Goal: Task Accomplishment & Management: Manage account settings

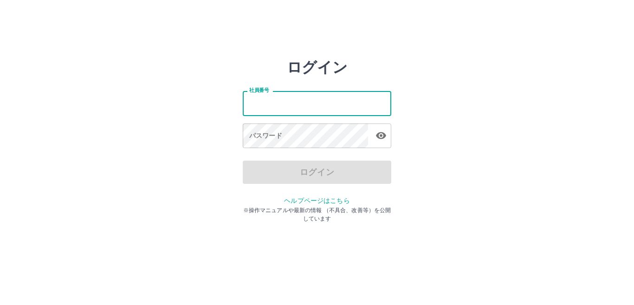
drag, startPoint x: 0, startPoint y: 0, endPoint x: 288, endPoint y: 100, distance: 304.8
click at [288, 100] on input "社員番号" at bounding box center [317, 103] width 149 height 25
type input "*******"
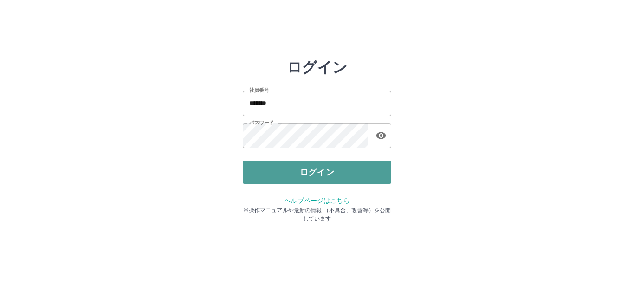
click at [301, 172] on button "ログイン" at bounding box center [317, 172] width 149 height 23
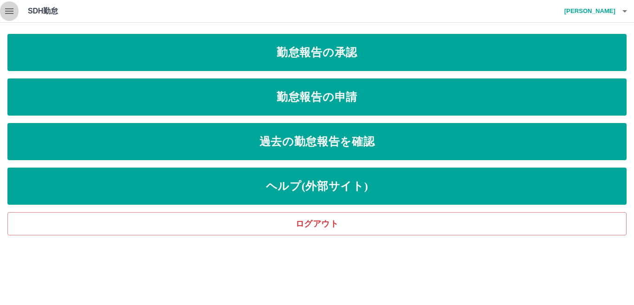
click at [11, 12] on icon "button" at bounding box center [9, 11] width 8 height 6
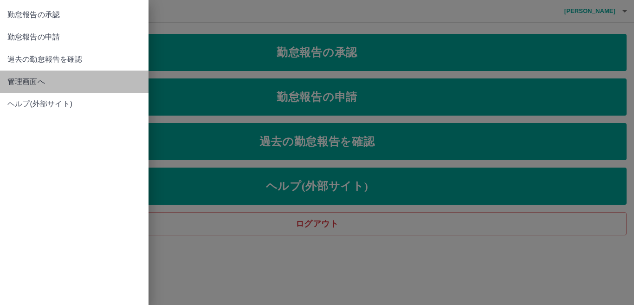
click at [23, 80] on span "管理画面へ" at bounding box center [74, 81] width 134 height 11
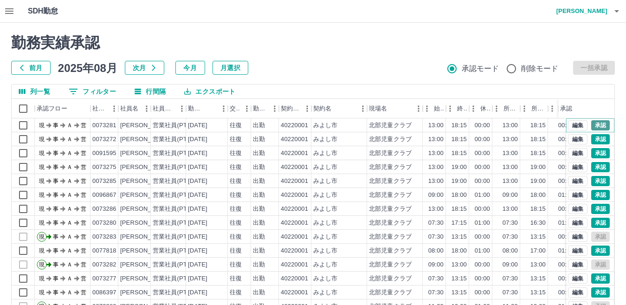
click at [591, 124] on button "承認" at bounding box center [600, 125] width 19 height 10
click at [591, 182] on button "承認" at bounding box center [600, 181] width 19 height 10
click at [592, 205] on button "承認" at bounding box center [600, 209] width 19 height 10
click at [593, 221] on button "承認" at bounding box center [600, 223] width 19 height 10
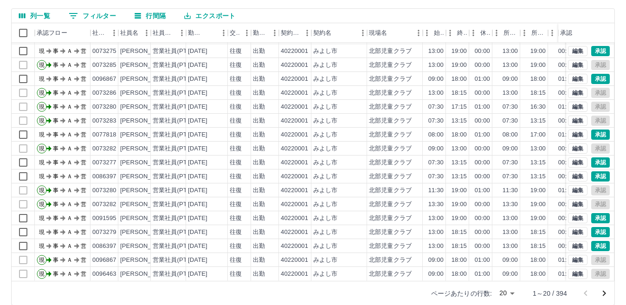
scroll to position [87, 0]
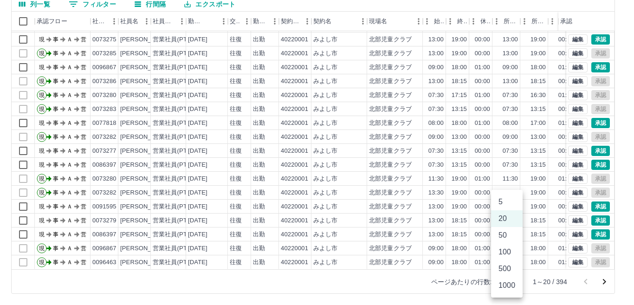
click at [512, 281] on body "SDH勤怠 [PERSON_NAME] 勤務実績承認 前月 [DATE] 次月 今月 月選択 承認モード 削除モード 一括承認 列一覧 0 フィルター 行間隔…" at bounding box center [317, 109] width 634 height 392
click at [510, 285] on li "1000" at bounding box center [507, 285] width 32 height 17
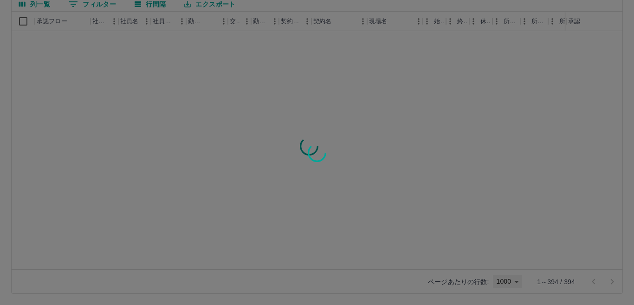
type input "****"
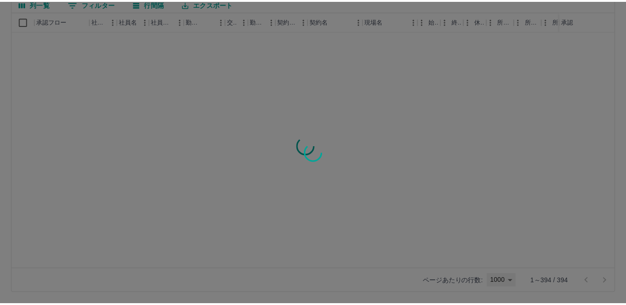
scroll to position [0, 0]
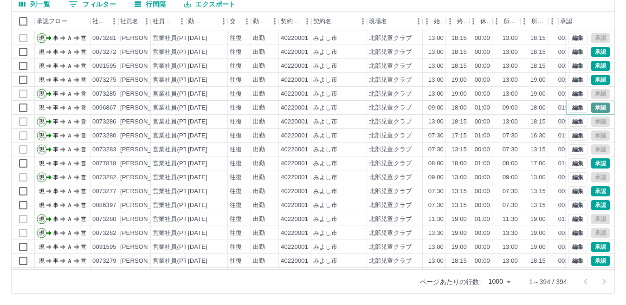
click at [594, 110] on button "承認" at bounding box center [600, 108] width 19 height 10
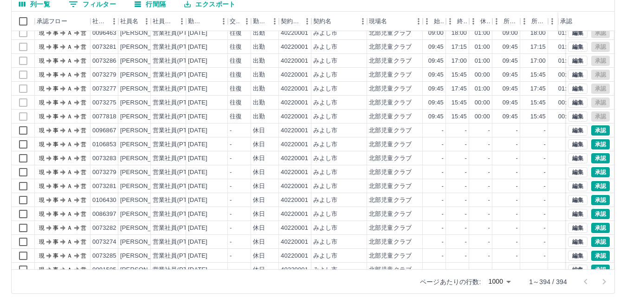
scroll to position [882, 0]
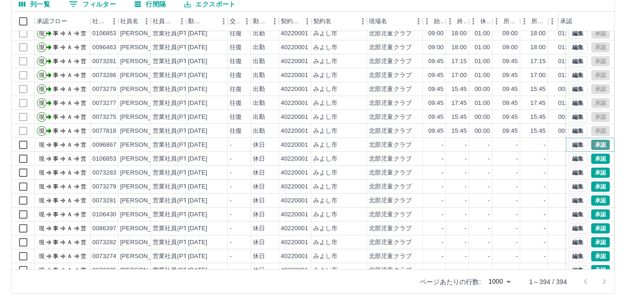
click at [597, 144] on button "承認" at bounding box center [600, 145] width 19 height 10
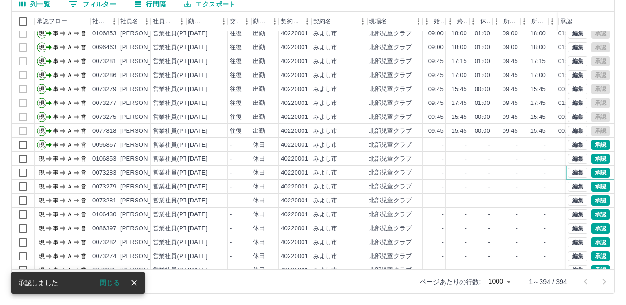
click at [594, 175] on button "承認" at bounding box center [600, 173] width 19 height 10
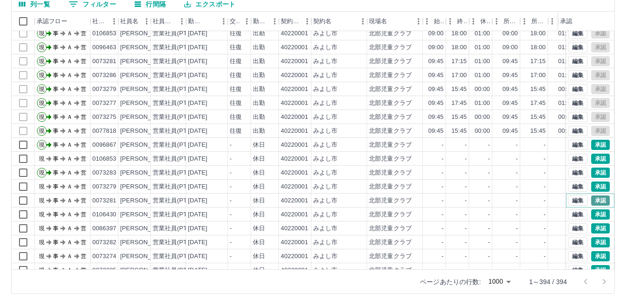
click at [595, 201] on button "承認" at bounding box center [600, 200] width 19 height 10
click at [591, 242] on button "承認" at bounding box center [600, 242] width 19 height 10
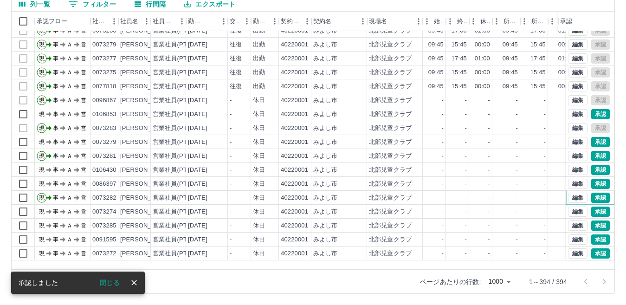
scroll to position [975, 0]
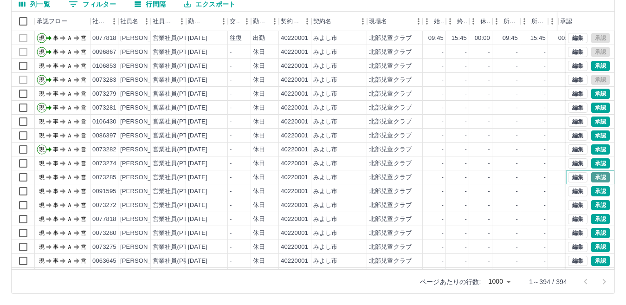
click at [591, 176] on button "承認" at bounding box center [600, 177] width 19 height 10
click at [591, 231] on button "承認" at bounding box center [600, 233] width 19 height 10
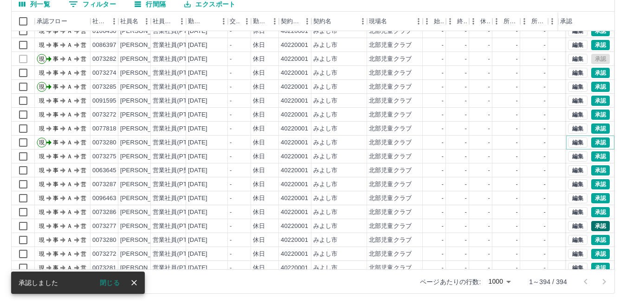
scroll to position [1068, 0]
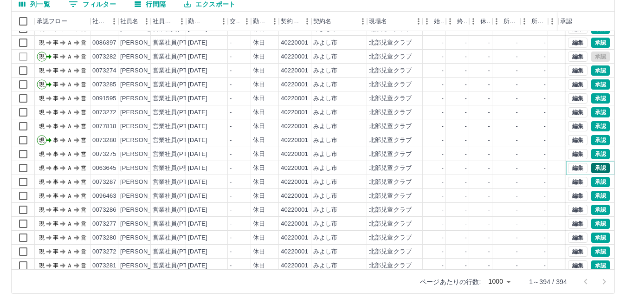
click at [591, 166] on button "承認" at bounding box center [600, 168] width 19 height 10
click at [592, 182] on button "承認" at bounding box center [600, 182] width 19 height 10
click at [593, 193] on button "承認" at bounding box center [600, 196] width 19 height 10
click at [594, 209] on button "承認" at bounding box center [600, 210] width 19 height 10
click at [593, 181] on button "承認" at bounding box center [600, 182] width 19 height 10
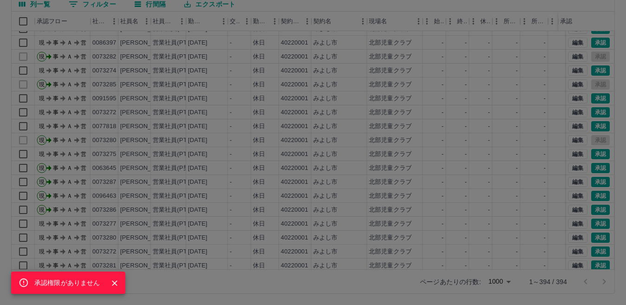
click at [591, 195] on div "承認権限がありません" at bounding box center [313, 152] width 626 height 305
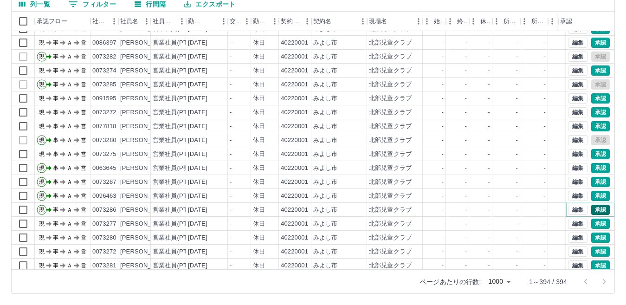
click at [593, 211] on button "承認" at bounding box center [600, 210] width 19 height 10
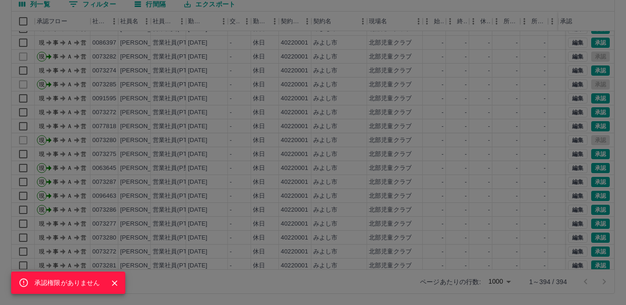
click at [596, 236] on div "承認権限がありません" at bounding box center [313, 152] width 626 height 305
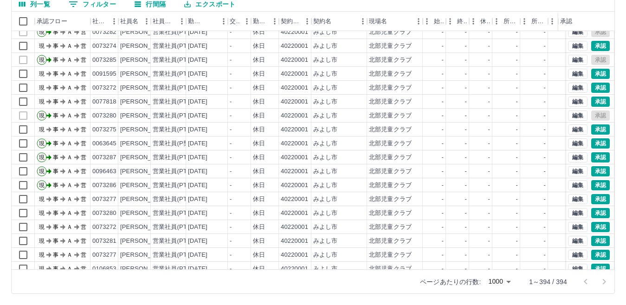
scroll to position [1114, 0]
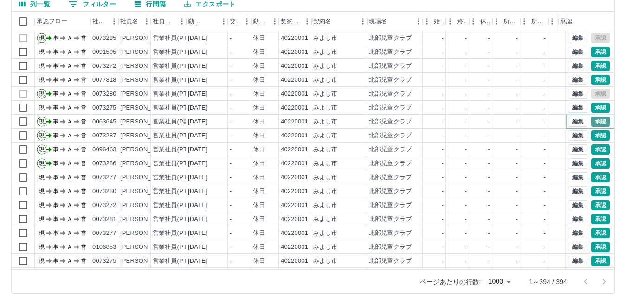
click at [595, 121] on button "承認" at bounding box center [600, 122] width 19 height 10
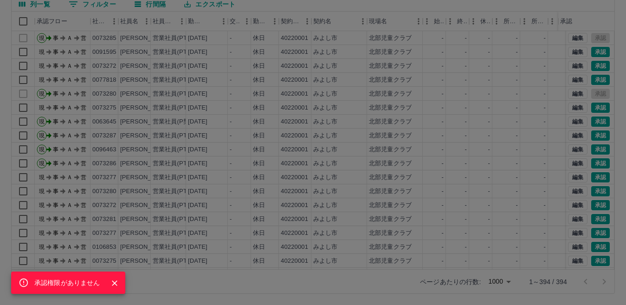
click at [592, 135] on div "承認権限がありません" at bounding box center [313, 152] width 626 height 305
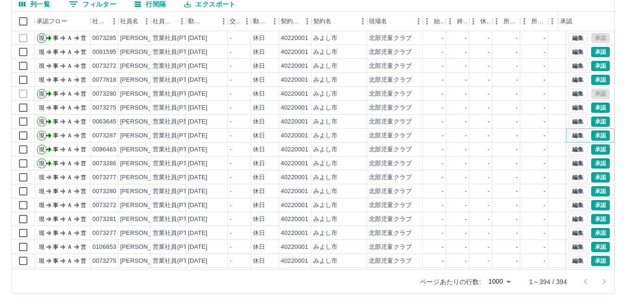
click at [592, 135] on button "承認" at bounding box center [600, 135] width 19 height 10
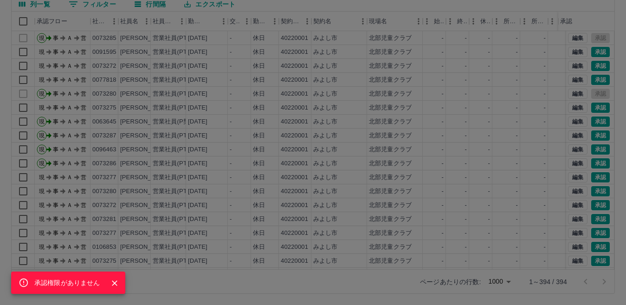
click at [591, 149] on div "承認権限がありません" at bounding box center [313, 152] width 626 height 305
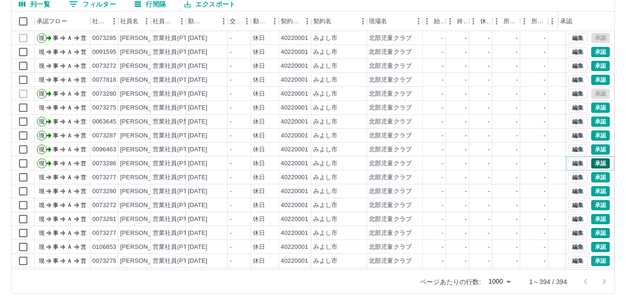
click at [592, 163] on button "承認" at bounding box center [600, 163] width 19 height 10
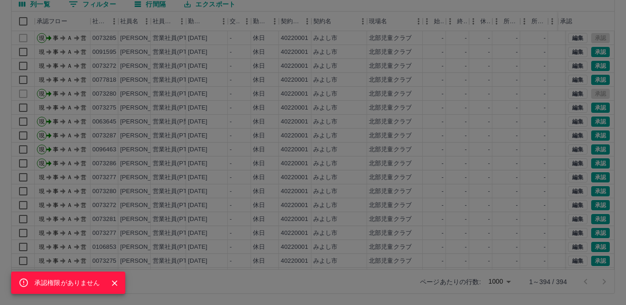
click at [595, 189] on div "承認権限がありません" at bounding box center [313, 152] width 626 height 305
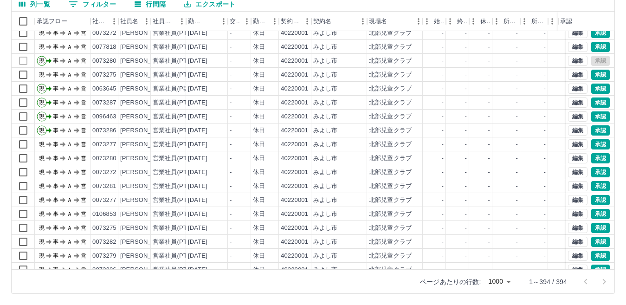
scroll to position [1161, 0]
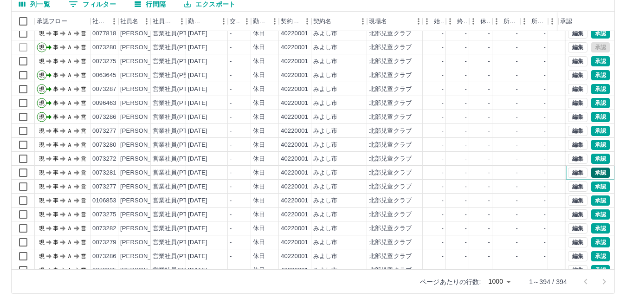
click at [592, 174] on button "承認" at bounding box center [600, 173] width 19 height 10
click at [594, 229] on button "承認" at bounding box center [600, 228] width 19 height 10
click at [593, 255] on button "承認" at bounding box center [600, 256] width 19 height 10
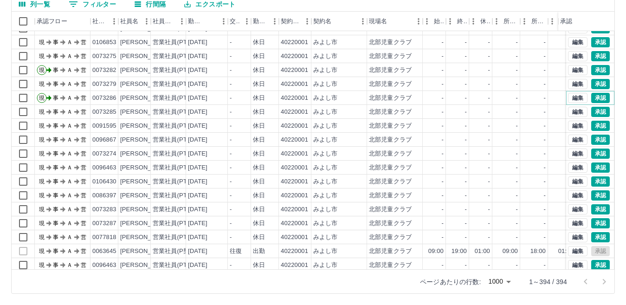
scroll to position [1346, 0]
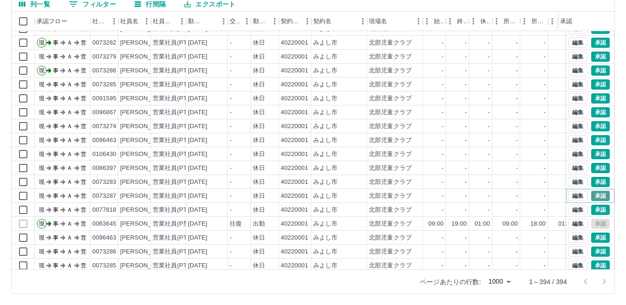
click at [591, 193] on button "承認" at bounding box center [600, 196] width 19 height 10
click at [591, 182] on button "承認" at bounding box center [600, 182] width 19 height 10
click at [594, 136] on button "承認" at bounding box center [600, 140] width 19 height 10
click at [593, 111] on button "承認" at bounding box center [600, 112] width 19 height 10
click at [593, 83] on button "承認" at bounding box center [600, 84] width 19 height 10
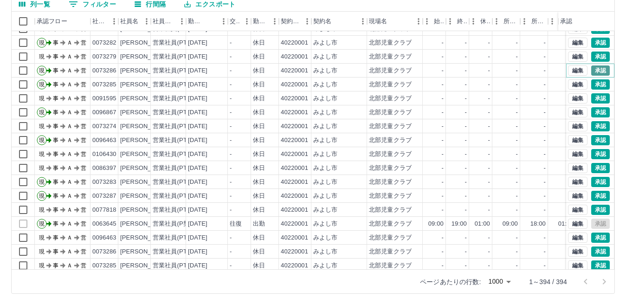
click at [592, 71] on button "承認" at bounding box center [600, 70] width 19 height 10
click at [591, 42] on div "承認権限がありません" at bounding box center [313, 152] width 626 height 305
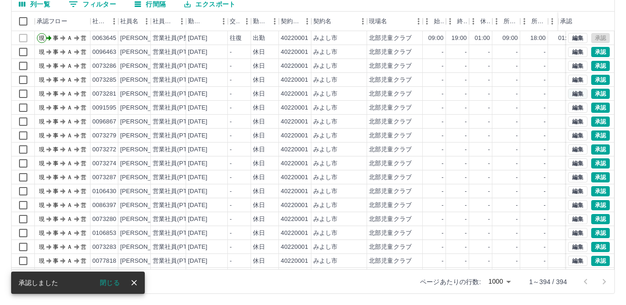
scroll to position [1486, 0]
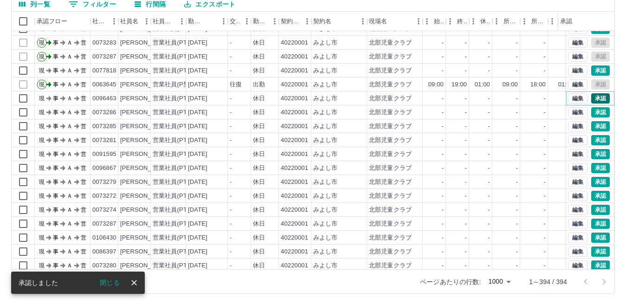
click at [592, 97] on button "承認" at bounding box center [600, 98] width 19 height 10
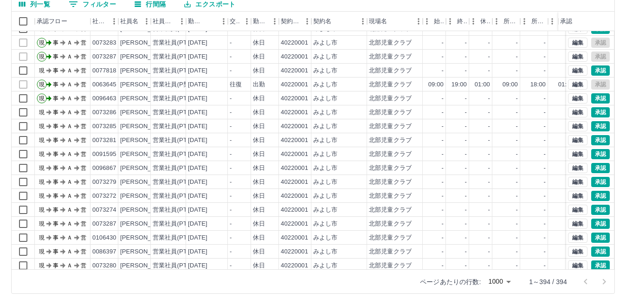
click at [593, 115] on div "勤務実績承認 前月 [DATE] 次月 今月 月選択 承認モード 削除モード 一括承認 列一覧 0 フィルター 行間隔 エクスポート 承認フロー 社員番号 社…" at bounding box center [313, 120] width 626 height 370
click at [593, 126] on button "承認" at bounding box center [600, 126] width 19 height 10
click at [596, 141] on button "承認" at bounding box center [600, 140] width 19 height 10
click at [595, 166] on button "承認" at bounding box center [600, 168] width 19 height 10
click at [595, 223] on button "承認" at bounding box center [600, 224] width 19 height 10
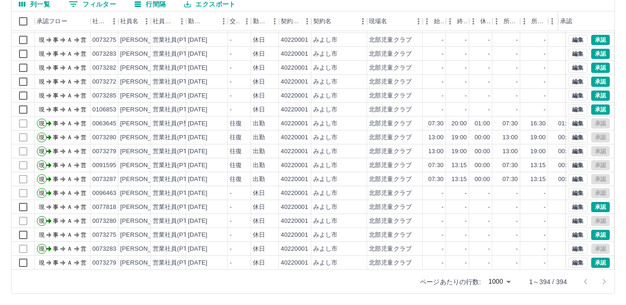
scroll to position [2214, 0]
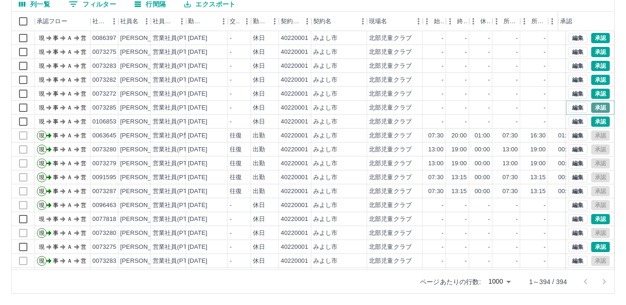
click at [593, 108] on button "承認" at bounding box center [600, 108] width 19 height 10
click at [592, 80] on button "承認" at bounding box center [600, 80] width 19 height 10
click at [594, 65] on button "承認" at bounding box center [600, 66] width 19 height 10
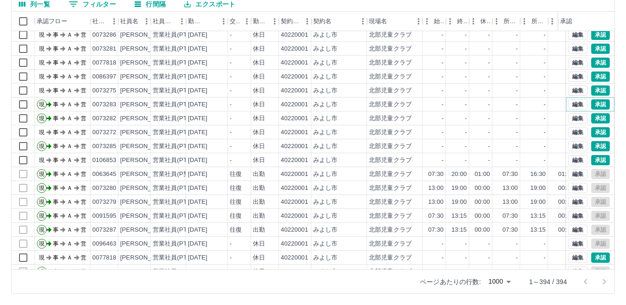
scroll to position [2121, 0]
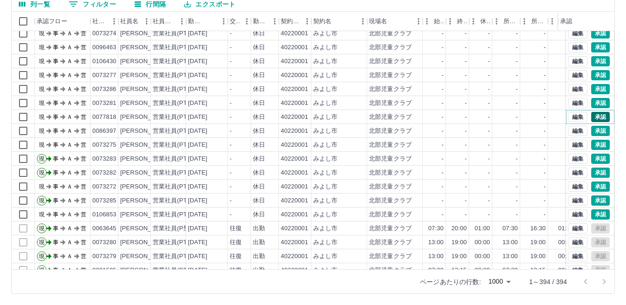
click at [592, 117] on button "承認" at bounding box center [600, 117] width 19 height 10
click at [593, 102] on button "承認" at bounding box center [600, 103] width 19 height 10
click at [596, 48] on button "承認" at bounding box center [600, 47] width 19 height 10
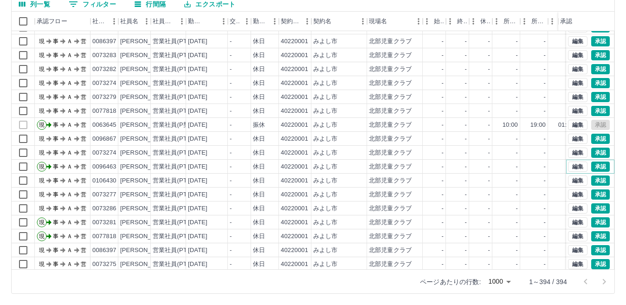
scroll to position [1982, 0]
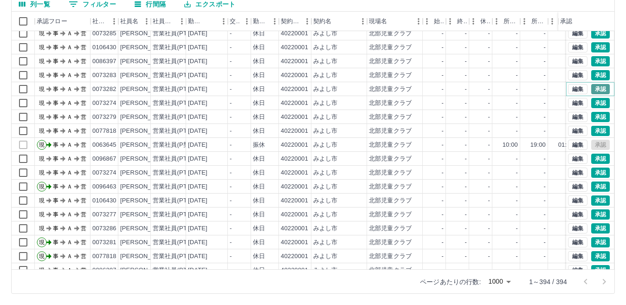
click at [591, 89] on button "承認" at bounding box center [600, 89] width 19 height 10
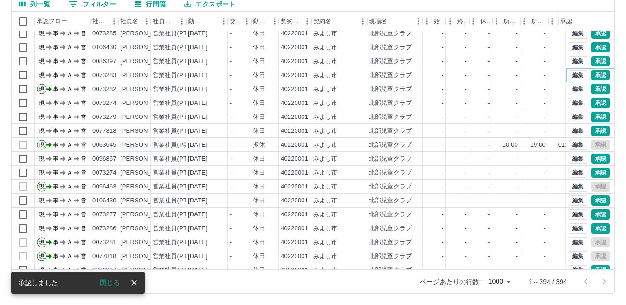
click at [593, 76] on button "承認" at bounding box center [600, 75] width 19 height 10
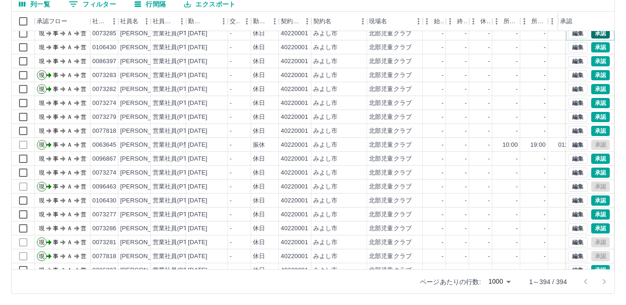
click at [592, 32] on button "承認" at bounding box center [600, 33] width 19 height 10
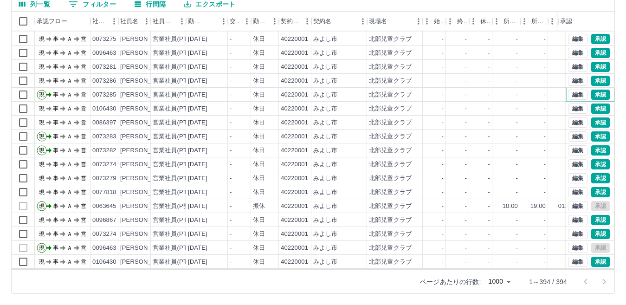
scroll to position [1889, 0]
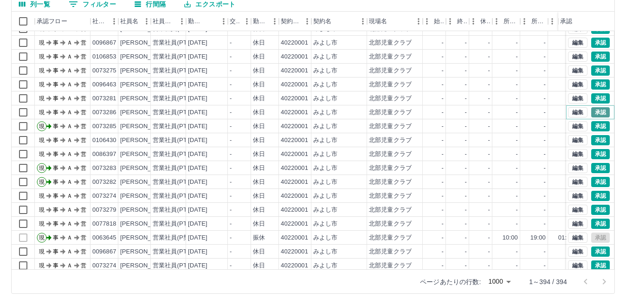
click at [591, 109] on button "承認" at bounding box center [600, 112] width 19 height 10
click at [593, 99] on button "承認" at bounding box center [600, 98] width 19 height 10
click at [591, 83] on button "承認" at bounding box center [600, 84] width 19 height 10
click at [592, 40] on button "承認" at bounding box center [600, 43] width 19 height 10
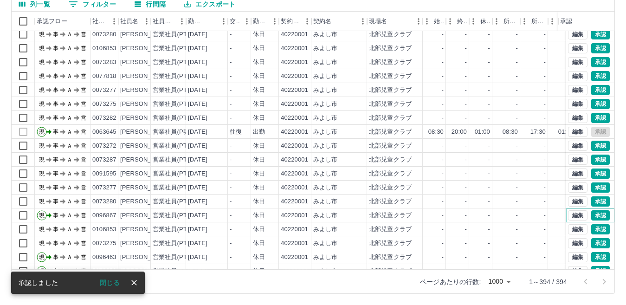
scroll to position [1704, 0]
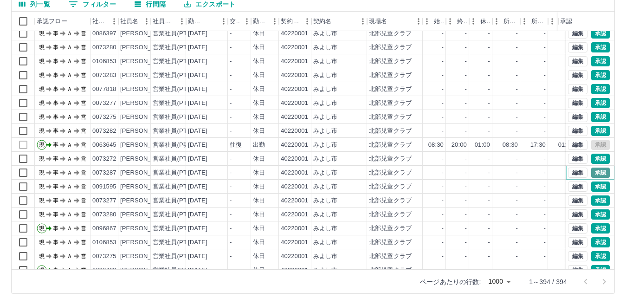
click at [593, 168] on button "承認" at bounding box center [600, 173] width 19 height 10
click at [595, 212] on button "承認" at bounding box center [600, 214] width 19 height 10
click at [594, 229] on button "承認" at bounding box center [600, 228] width 19 height 10
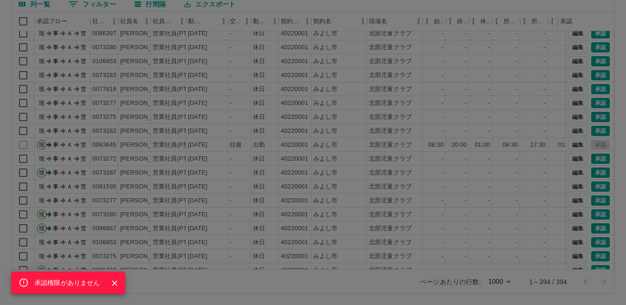
click at [477, 128] on div "承認権限がありません" at bounding box center [313, 152] width 626 height 305
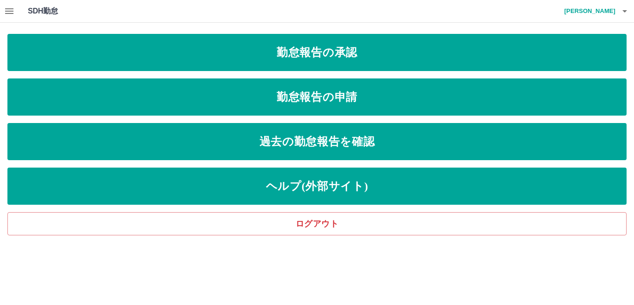
click at [11, 9] on icon "button" at bounding box center [9, 11] width 8 height 6
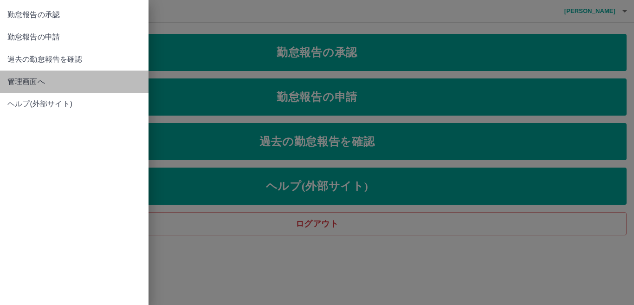
click at [32, 78] on span "管理画面へ" at bounding box center [74, 81] width 134 height 11
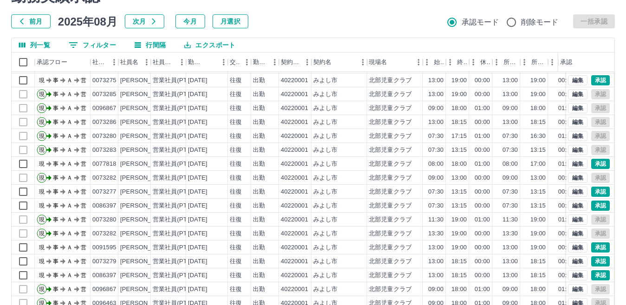
scroll to position [87, 0]
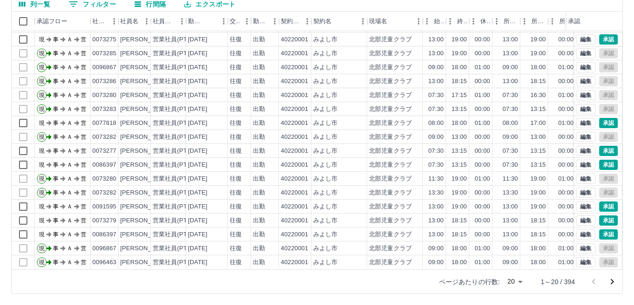
click at [511, 282] on body "SDH勤怠 [PERSON_NAME] 勤務実績承認 前月 [DATE] 次月 今月 月選択 承認モード 削除モード 一括承認 列一覧 0 フィルター 行間隔…" at bounding box center [317, 109] width 634 height 392
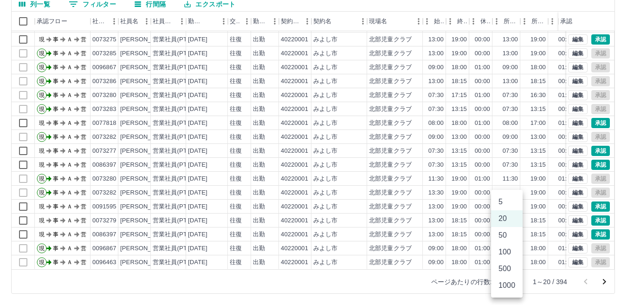
click at [511, 282] on li "1000" at bounding box center [507, 285] width 32 height 17
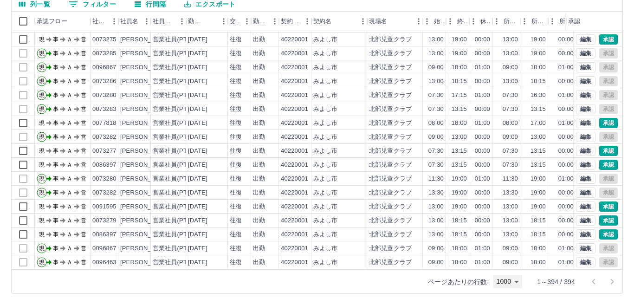
type input "****"
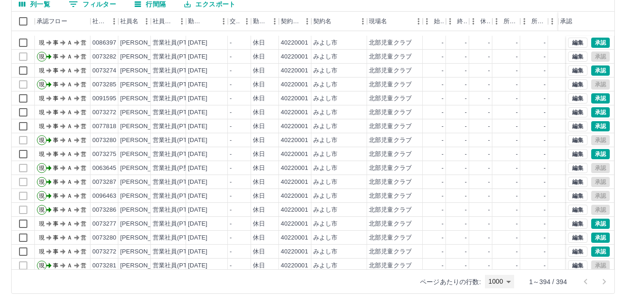
scroll to position [1161, 0]
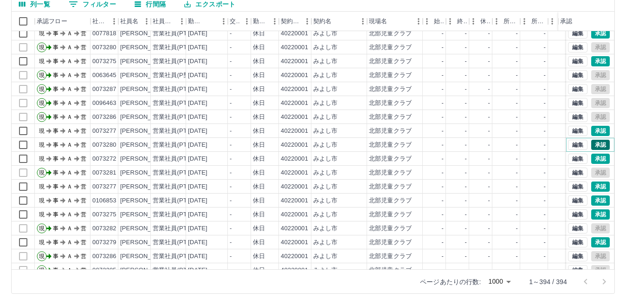
click at [593, 145] on button "承認" at bounding box center [600, 145] width 19 height 10
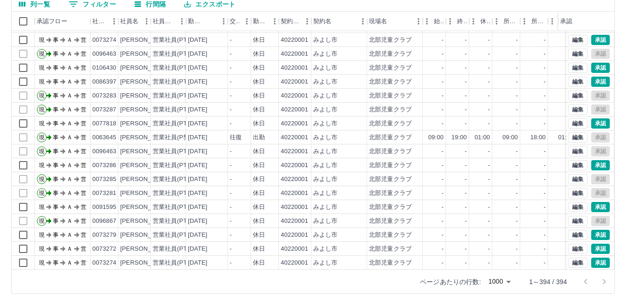
scroll to position [1439, 0]
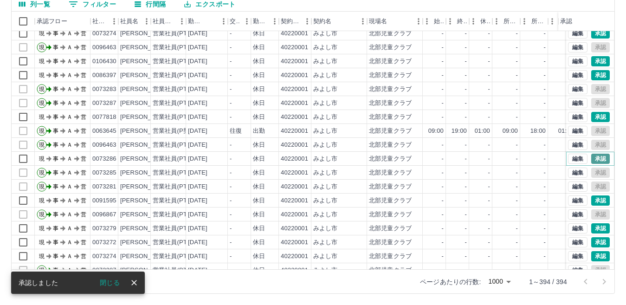
click at [592, 157] on button "承認" at bounding box center [600, 159] width 19 height 10
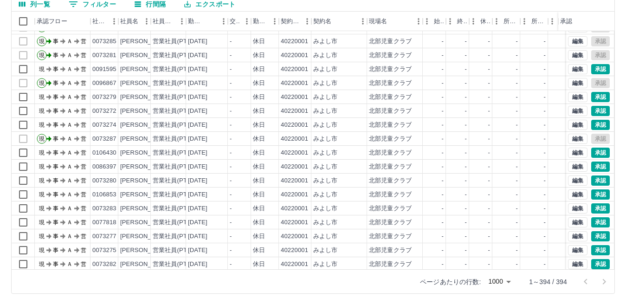
scroll to position [1578, 0]
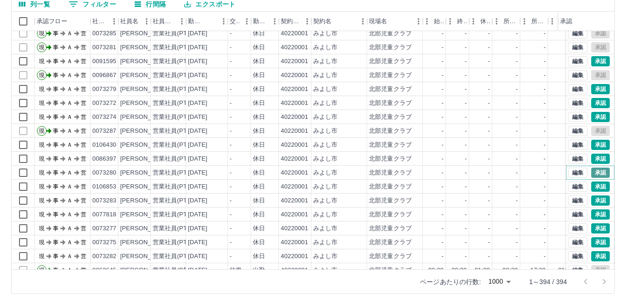
click at [591, 171] on button "承認" at bounding box center [600, 173] width 19 height 10
click at [597, 200] on button "承認" at bounding box center [600, 200] width 19 height 10
click at [591, 258] on button "承認" at bounding box center [600, 256] width 19 height 10
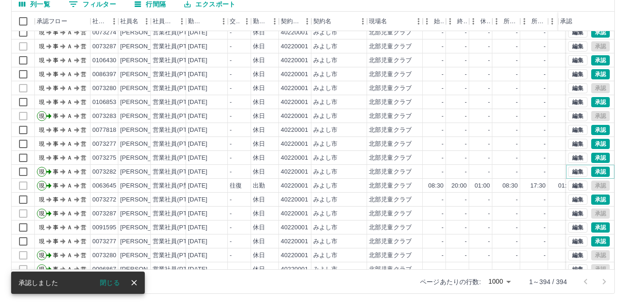
scroll to position [1625, 0]
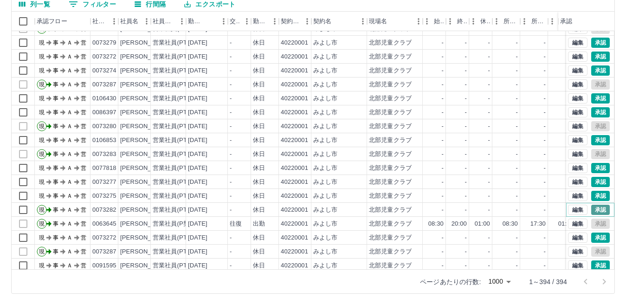
click at [591, 208] on button "承認" at bounding box center [600, 210] width 19 height 10
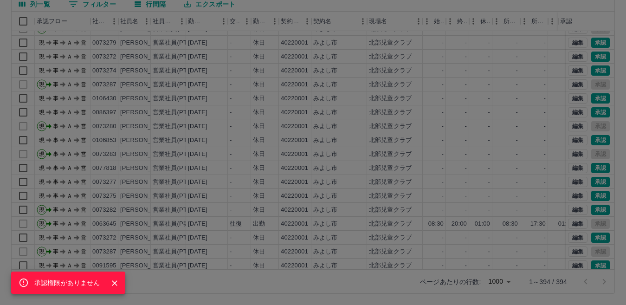
click at [492, 189] on div "承認権限がありません" at bounding box center [313, 152] width 626 height 305
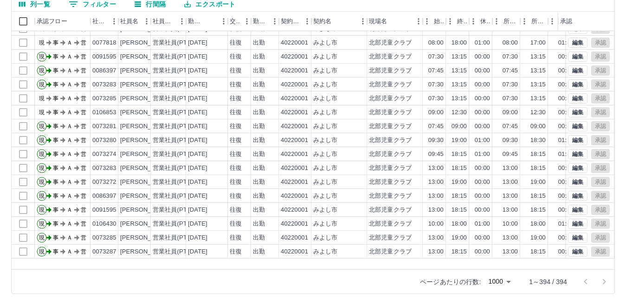
scroll to position [557, 0]
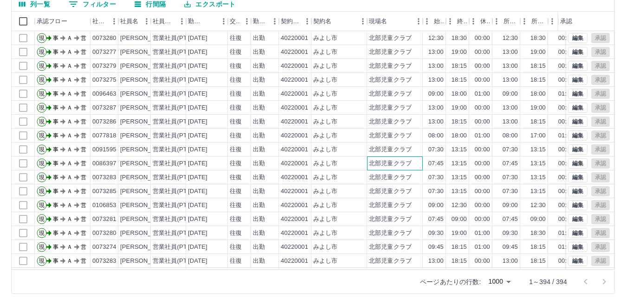
click at [418, 164] on div "北部児童クラブ" at bounding box center [395, 163] width 56 height 14
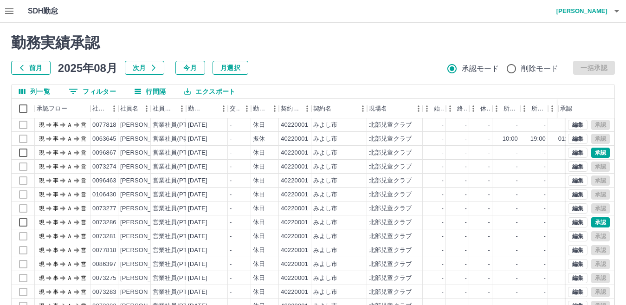
scroll to position [2089, 0]
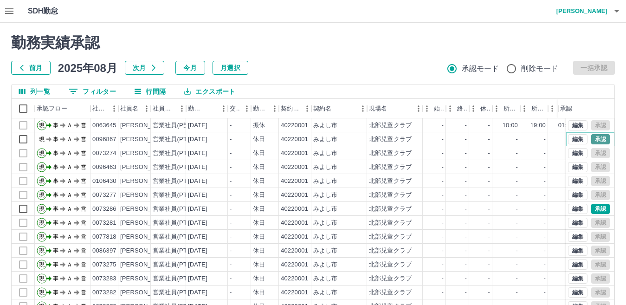
click at [592, 137] on button "承認" at bounding box center [600, 139] width 19 height 10
click at [591, 207] on button "承認" at bounding box center [600, 209] width 19 height 10
click at [592, 136] on button "承認" at bounding box center [600, 139] width 19 height 10
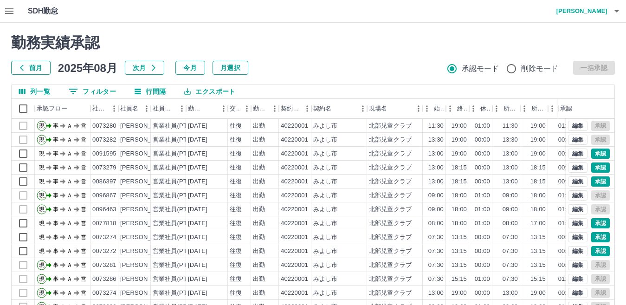
scroll to position [0, 0]
